Goal: Navigation & Orientation: Understand site structure

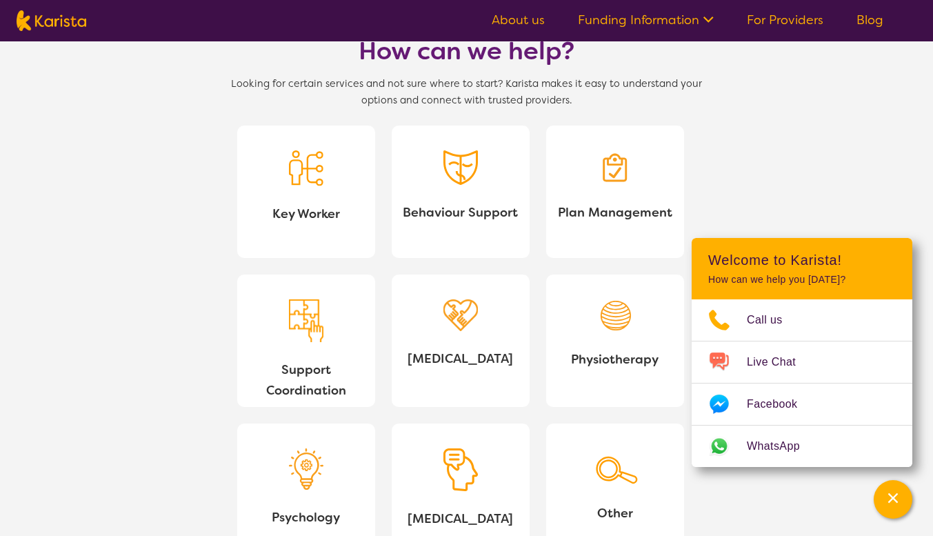
scroll to position [1224, 0]
click at [621, 26] on link "Funding Information" at bounding box center [646, 20] width 136 height 17
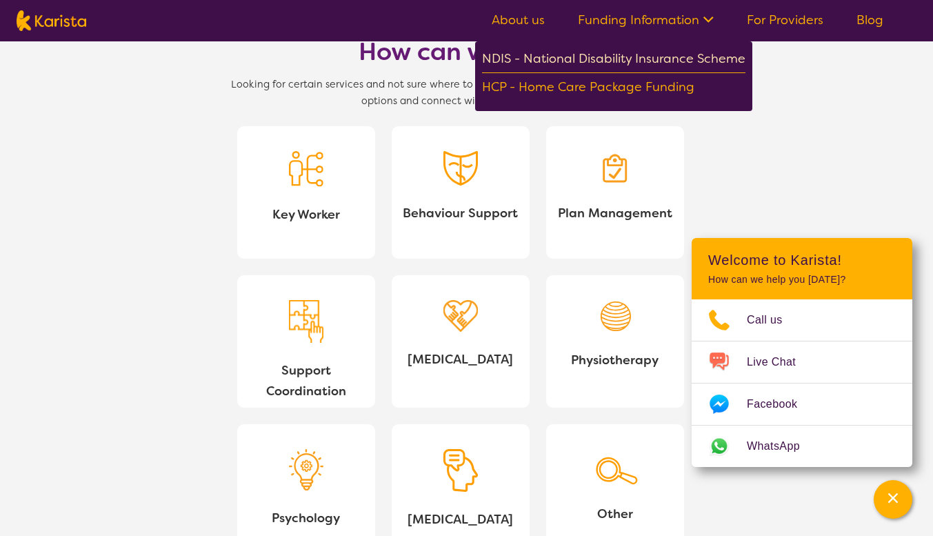
click at [678, 56] on div "NDIS - National Disability Insurance Scheme" at bounding box center [613, 60] width 263 height 25
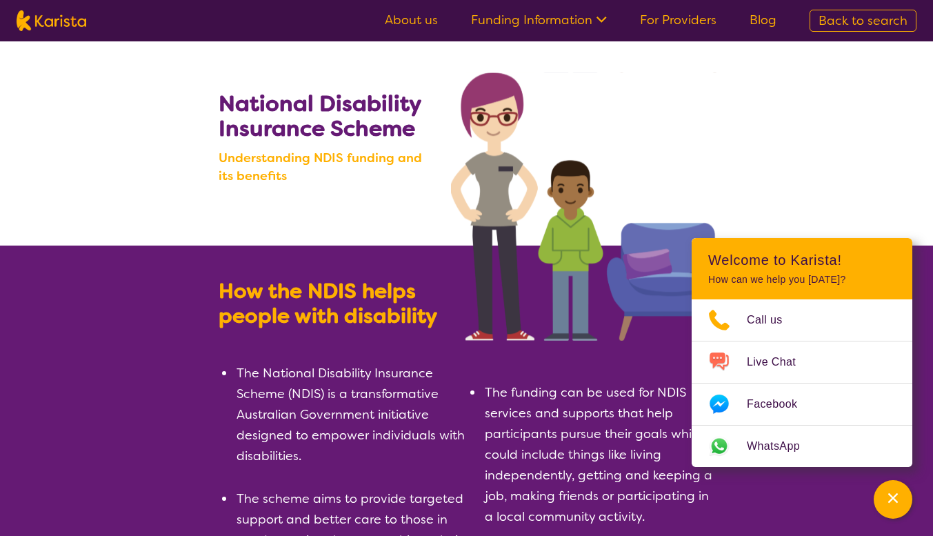
click at [682, 26] on link "For Providers" at bounding box center [678, 20] width 77 height 17
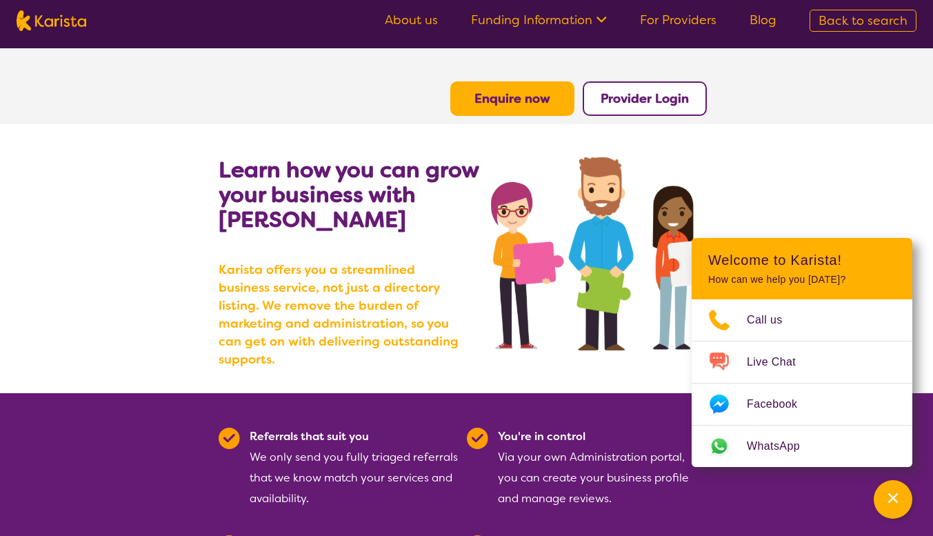
click at [405, 14] on link "About us" at bounding box center [411, 20] width 53 height 17
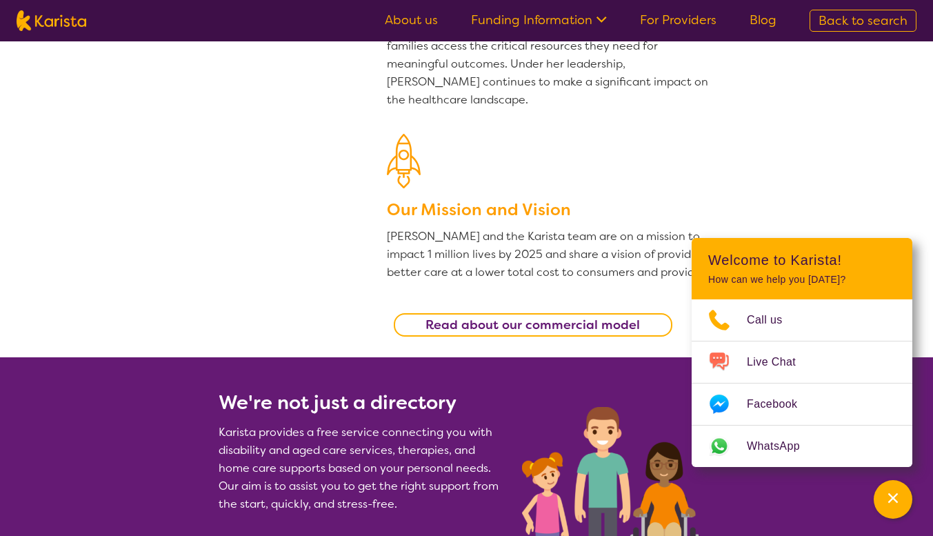
scroll to position [226, 0]
